Goal: Transaction & Acquisition: Purchase product/service

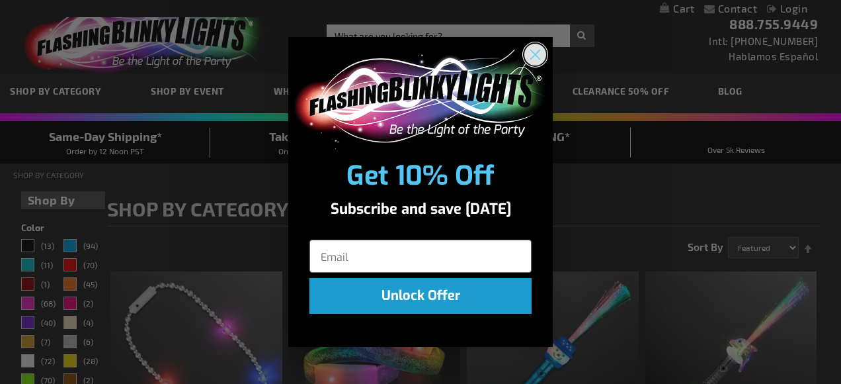
click at [532, 53] on circle "Close dialog" at bounding box center [536, 54] width 22 height 22
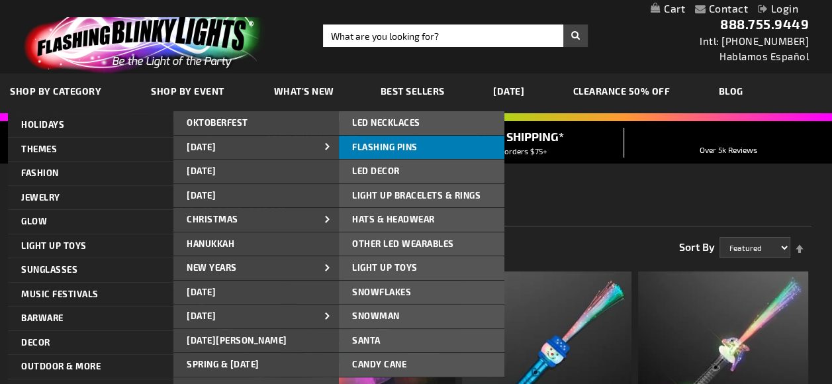
click at [391, 148] on span "FLASHING PINS" at bounding box center [384, 147] width 65 height 11
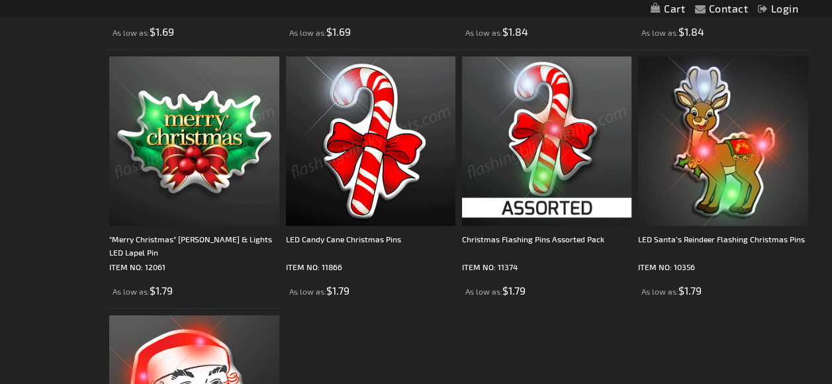
scroll to position [992, 0]
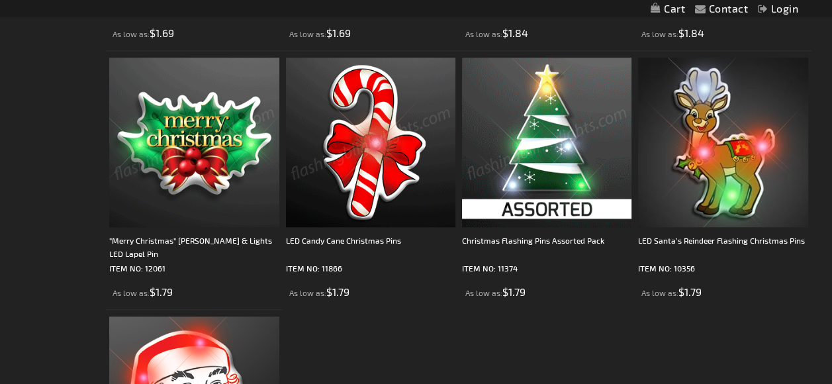
click at [544, 173] on img at bounding box center [546, 142] width 169 height 169
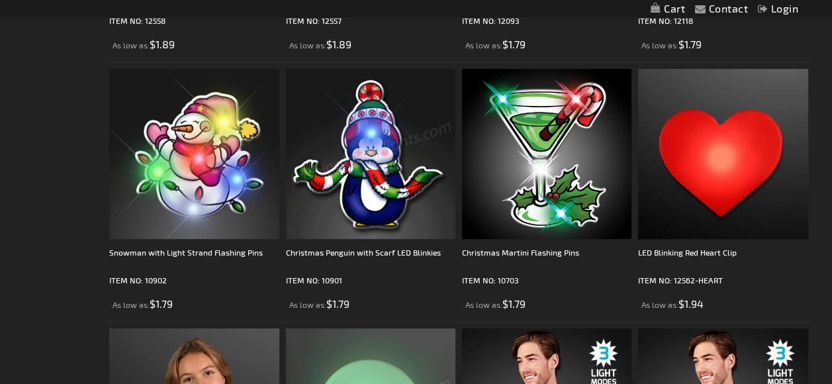
scroll to position [529, 0]
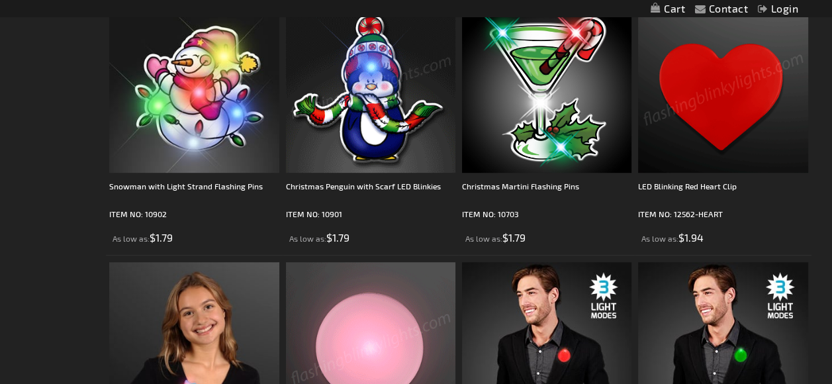
click at [724, 119] on img at bounding box center [722, 87] width 169 height 169
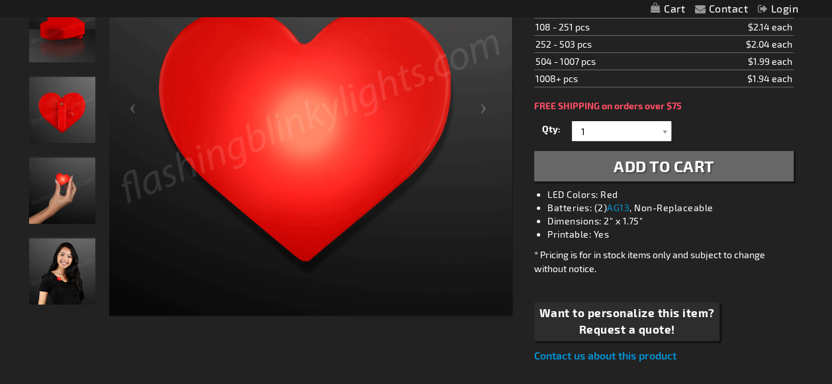
scroll to position [266, 0]
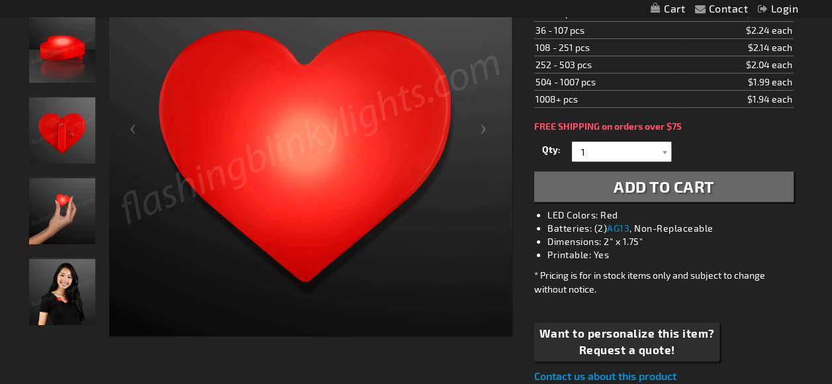
click at [64, 128] on img "LED Blinking Red Heart Clip" at bounding box center [62, 130] width 66 height 66
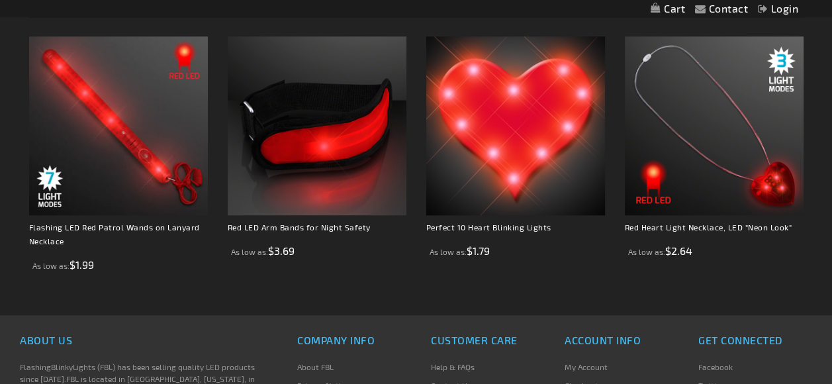
scroll to position [861, 0]
